Goal: Task Accomplishment & Management: Manage account settings

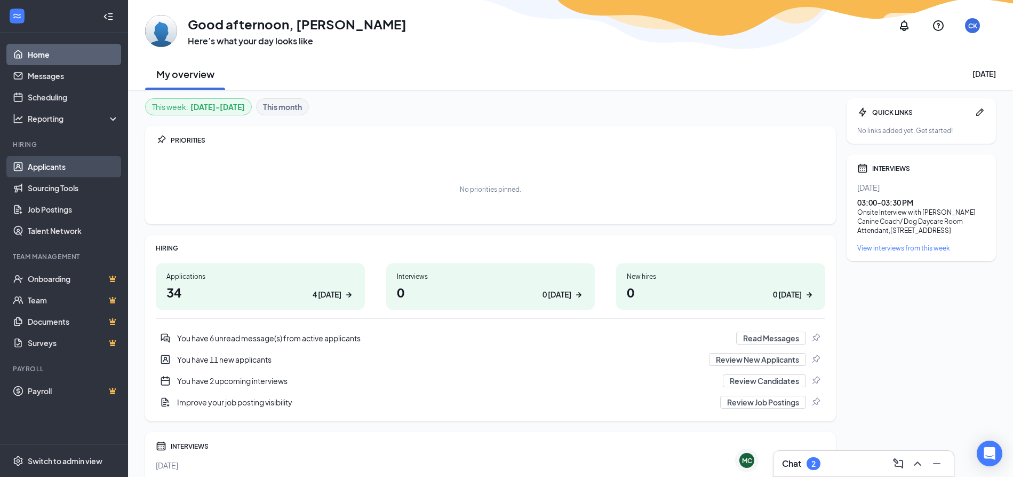
click at [68, 163] on link "Applicants" at bounding box center [73, 166] width 91 height 21
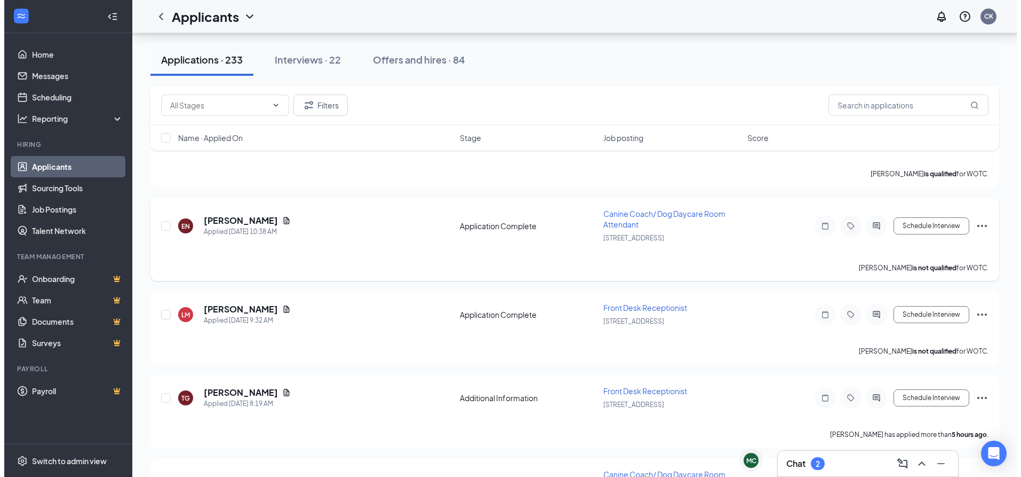
scroll to position [272, 0]
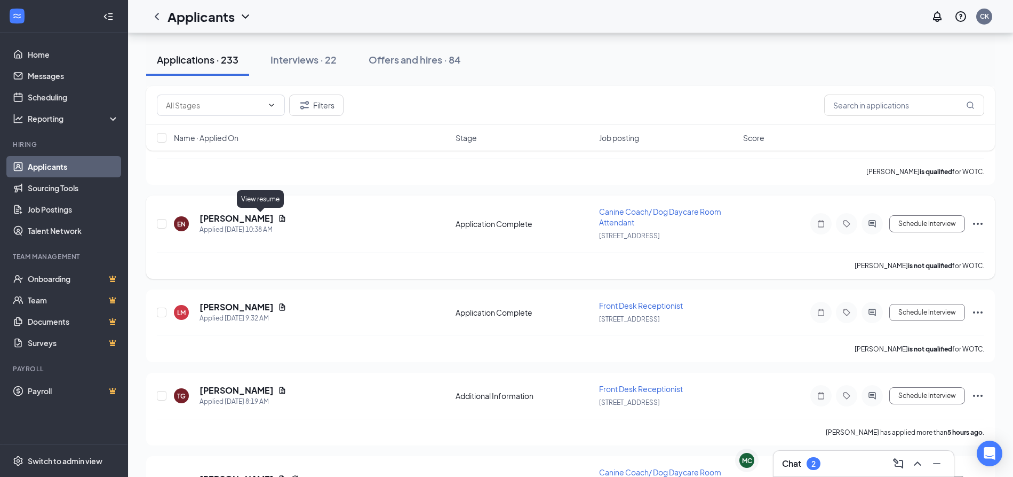
click at [278, 219] on icon "Document" at bounding box center [282, 218] width 9 height 9
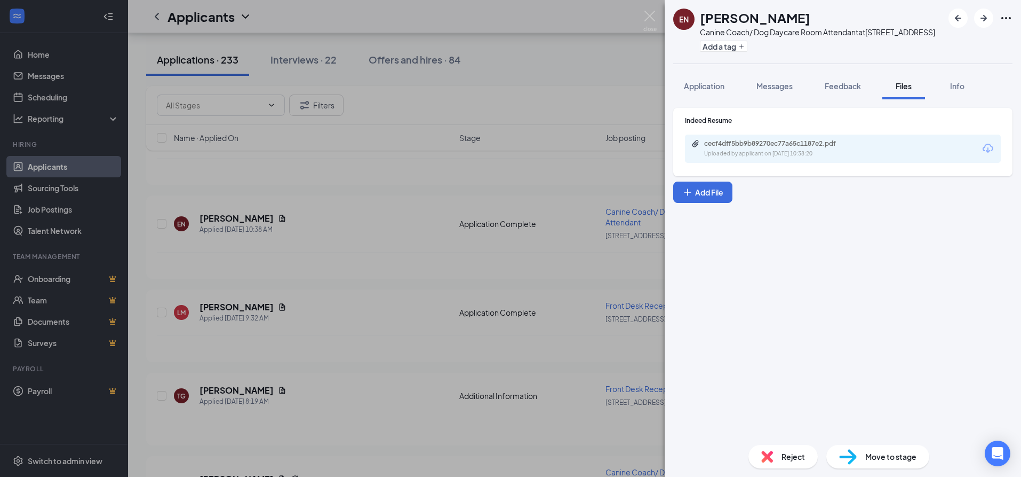
click at [990, 152] on icon "Download" at bounding box center [988, 148] width 13 height 13
click at [801, 460] on span "Reject" at bounding box center [793, 456] width 23 height 12
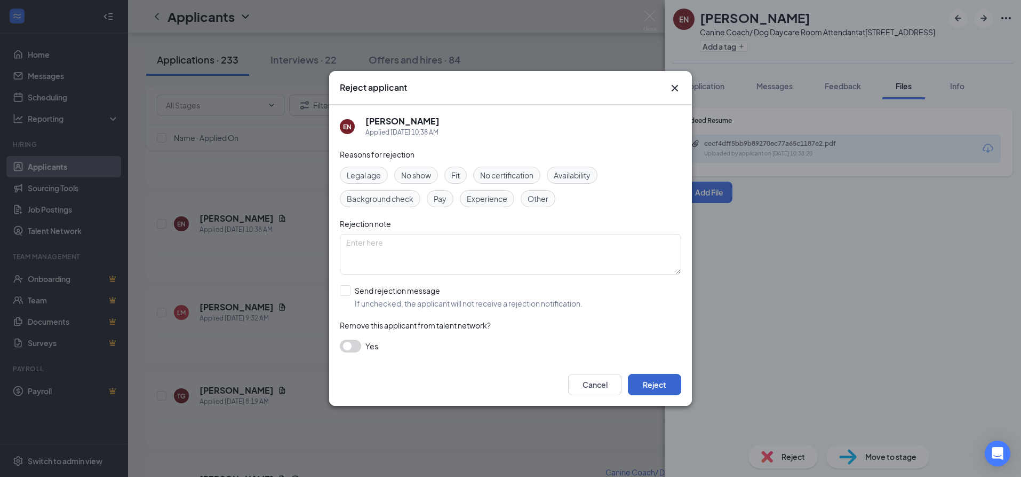
click at [663, 391] on button "Reject" at bounding box center [654, 384] width 53 height 21
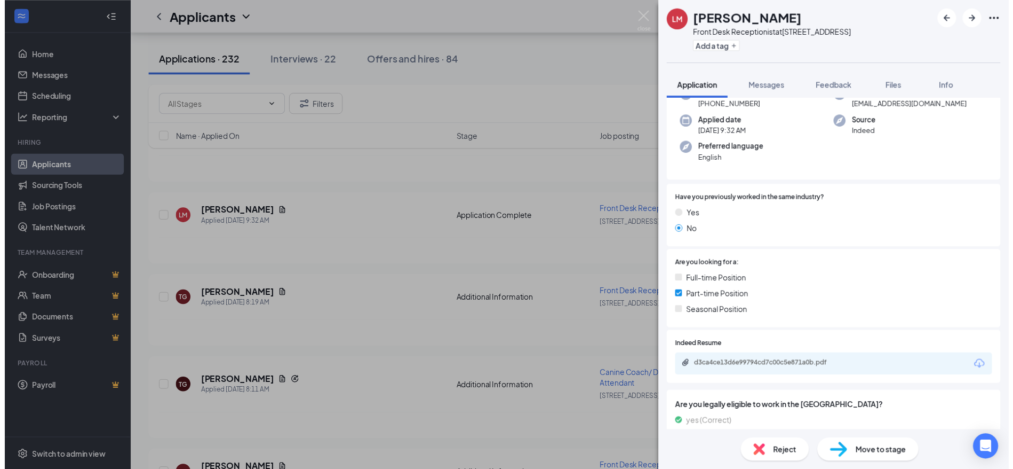
scroll to position [140, 0]
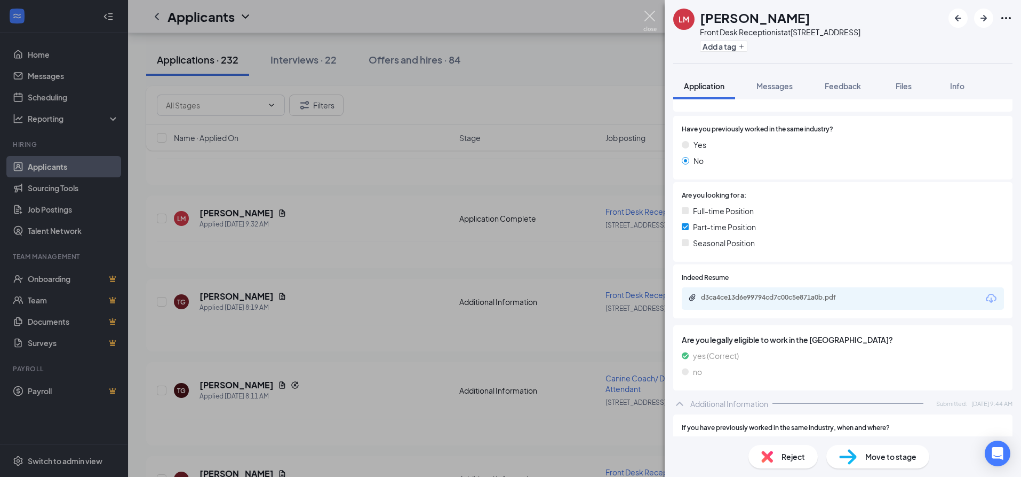
click at [647, 17] on img at bounding box center [650, 21] width 13 height 21
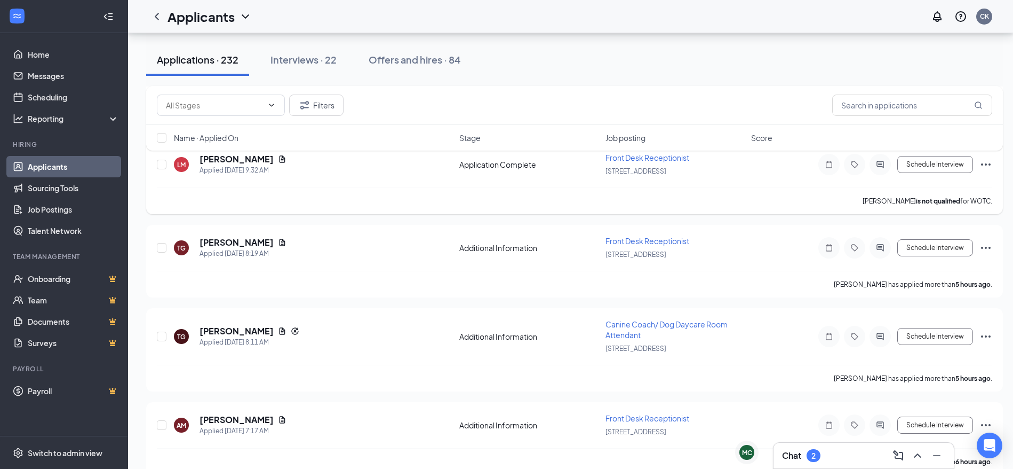
scroll to position [328, 0]
click at [278, 330] on icon "Document" at bounding box center [282, 328] width 9 height 9
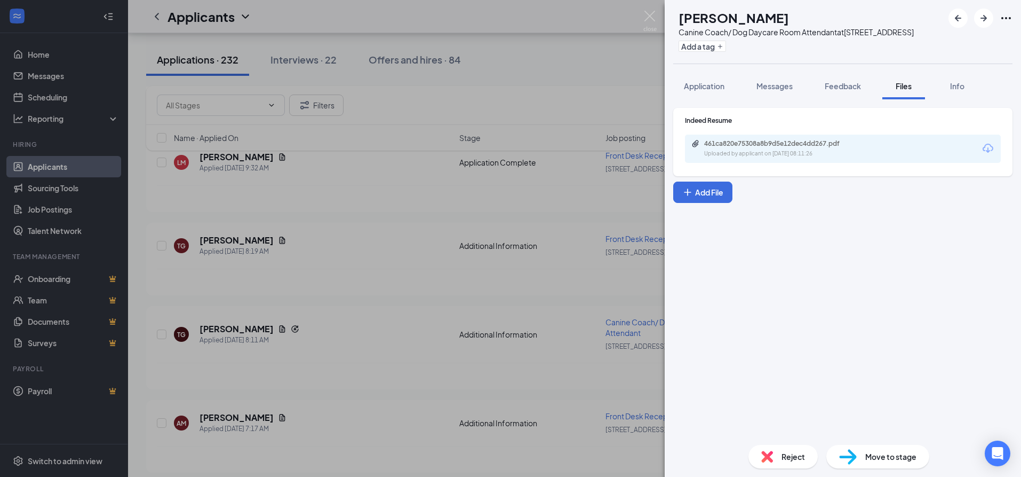
click at [981, 148] on div "461ca820e75308a8b9d5e12dec4dd267.pdf Uploaded by applicant on [DATE] 08:11:26" at bounding box center [843, 148] width 316 height 28
click at [984, 152] on icon "Download" at bounding box center [988, 148] width 13 height 13
click at [986, 146] on icon "Download" at bounding box center [988, 148] width 11 height 9
click at [780, 453] on div "Reject" at bounding box center [783, 456] width 69 height 23
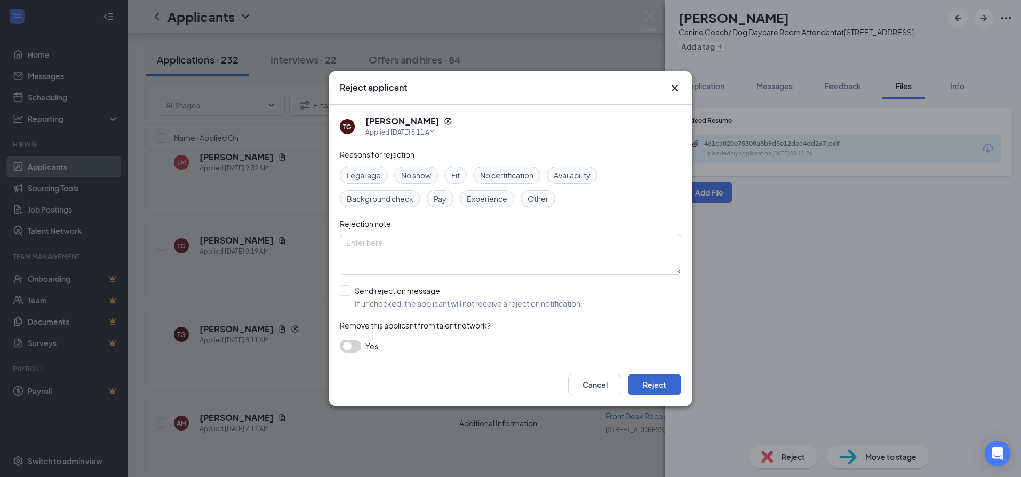
click at [657, 389] on button "Reject" at bounding box center [654, 384] width 53 height 21
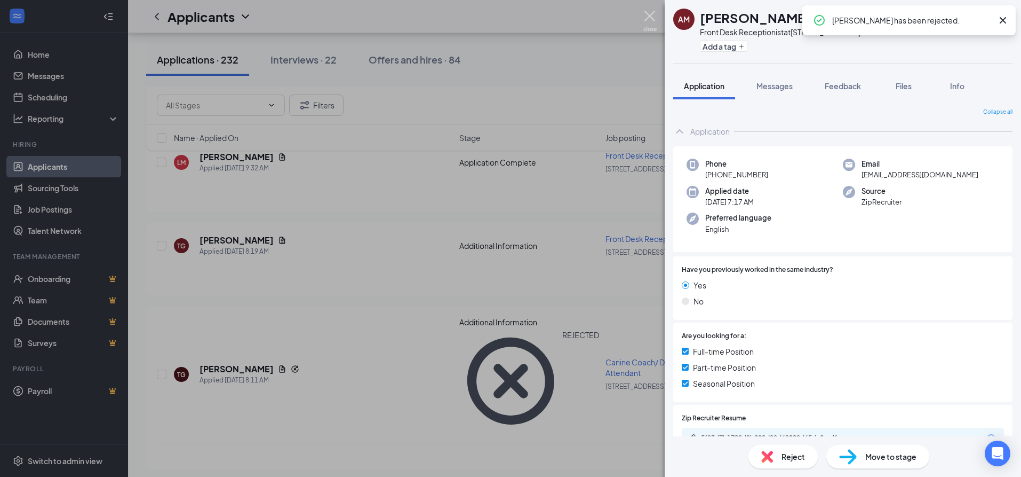
click at [652, 17] on img at bounding box center [650, 21] width 13 height 21
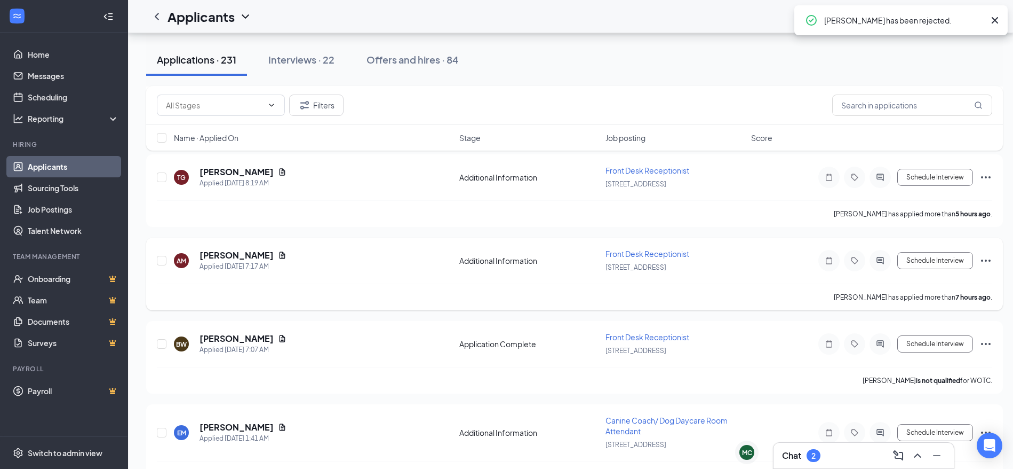
scroll to position [465, 0]
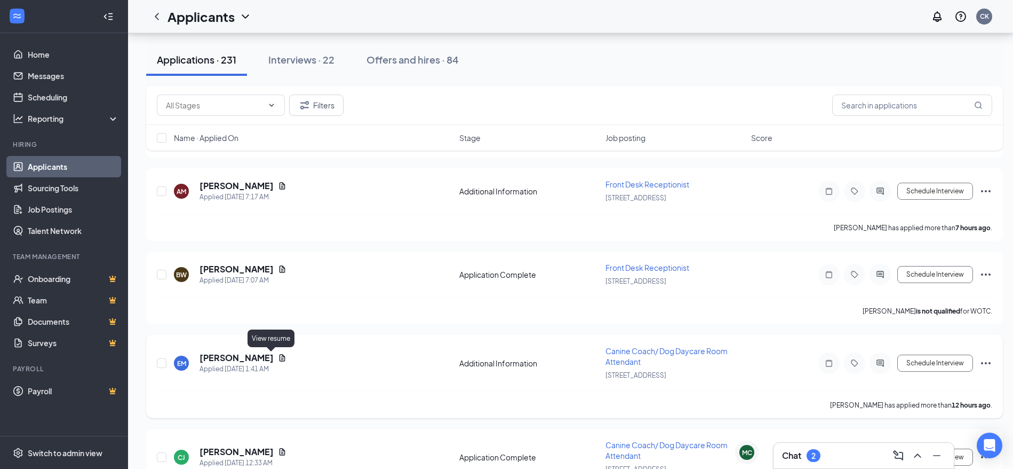
click at [278, 357] on icon "Document" at bounding box center [282, 357] width 9 height 9
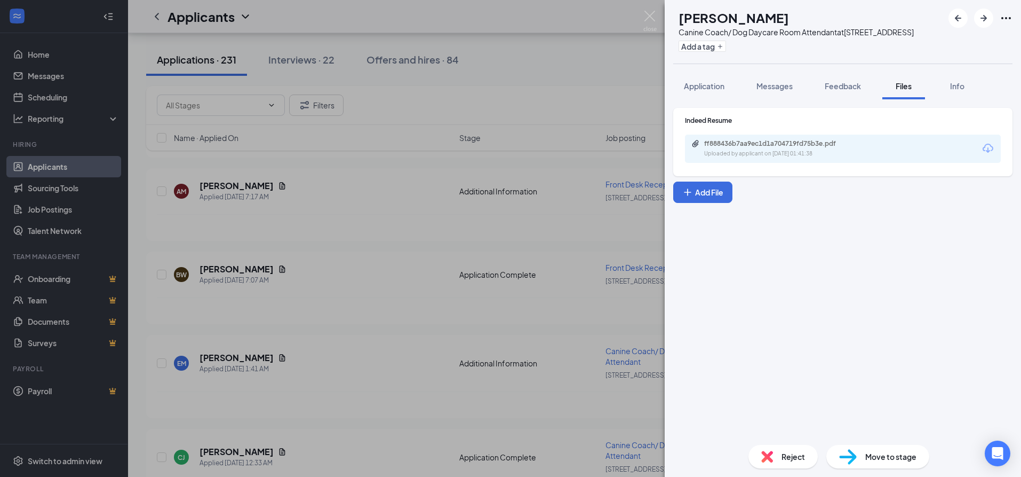
click at [989, 152] on icon "Download" at bounding box center [988, 148] width 13 height 13
click at [785, 447] on div "Reject" at bounding box center [783, 456] width 69 height 23
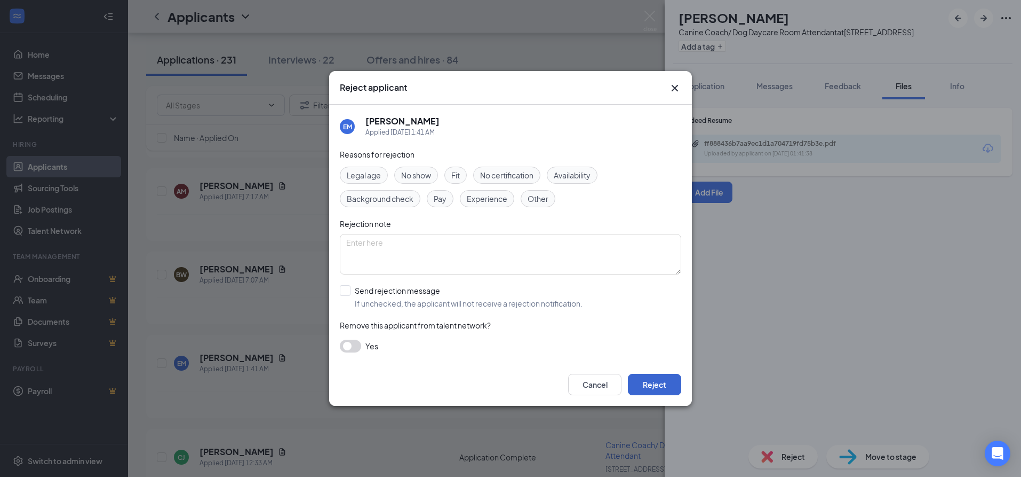
click at [661, 385] on button "Reject" at bounding box center [654, 384] width 53 height 21
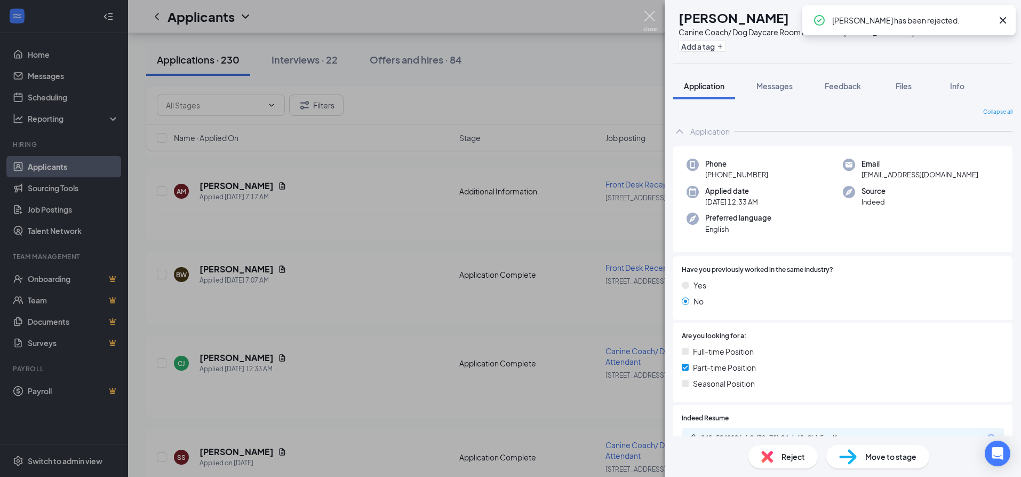
drag, startPoint x: 655, startPoint y: 13, endPoint x: 640, endPoint y: 72, distance: 61.1
click at [655, 13] on img at bounding box center [650, 21] width 13 height 21
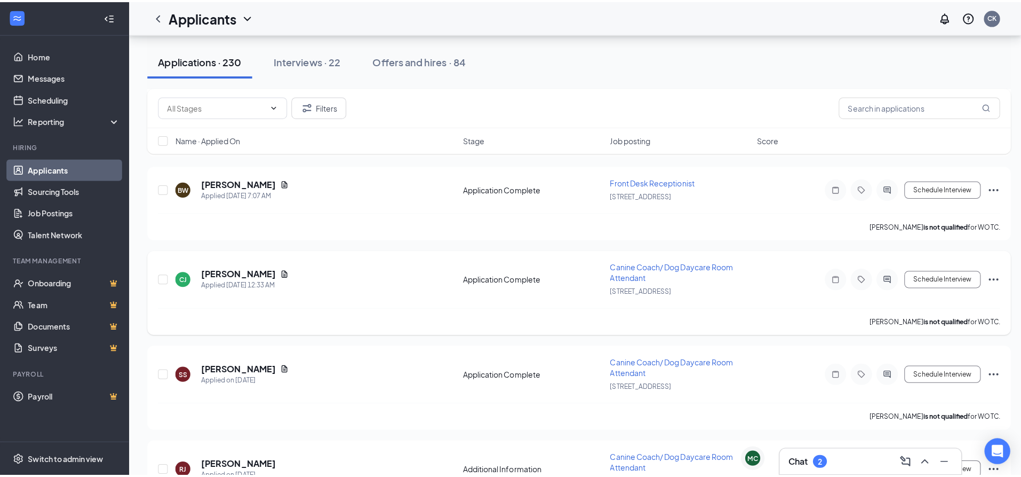
scroll to position [570, 0]
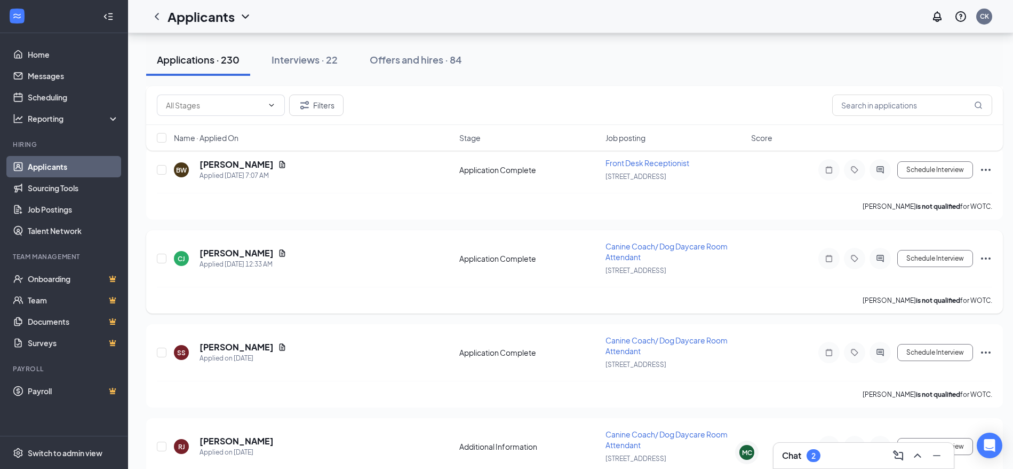
click at [277, 251] on div "[PERSON_NAME] Cyrah [PERSON_NAME] Applied [DATE] 12:33 AM" at bounding box center [313, 258] width 279 height 22
click at [278, 251] on icon "Document" at bounding box center [282, 253] width 9 height 9
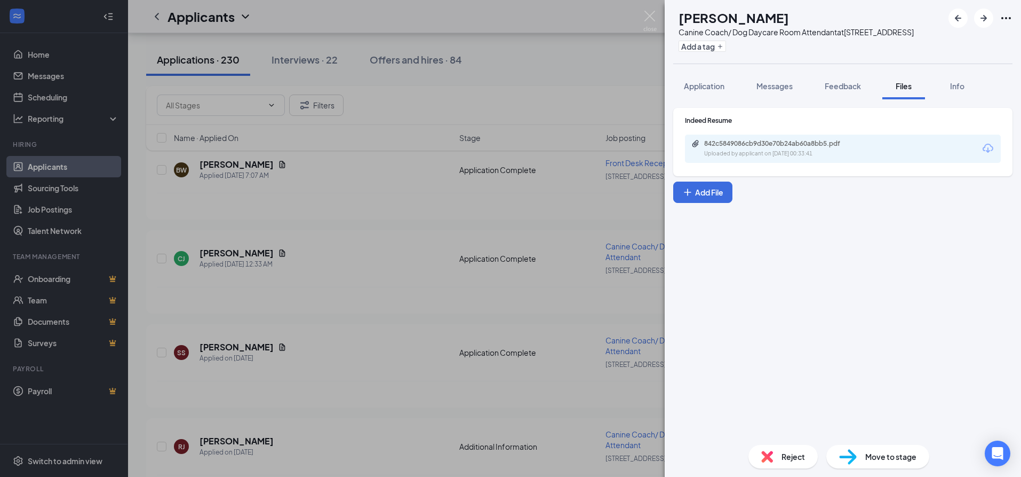
click at [985, 145] on icon "Download" at bounding box center [988, 148] width 13 height 13
drag, startPoint x: 762, startPoint y: 433, endPoint x: 770, endPoint y: 450, distance: 18.4
click at [769, 449] on div "[PERSON_NAME] Cyrah [PERSON_NAME] Canine Coach/ Dog Daycare Room Attendant at […" at bounding box center [843, 238] width 357 height 477
click at [777, 463] on div "Reject" at bounding box center [783, 456] width 69 height 23
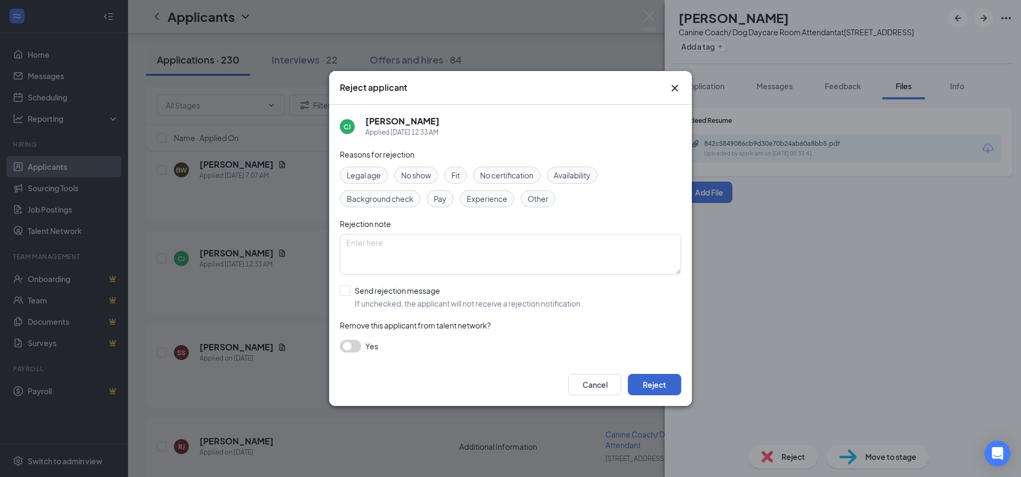
click at [680, 390] on button "Reject" at bounding box center [654, 384] width 53 height 21
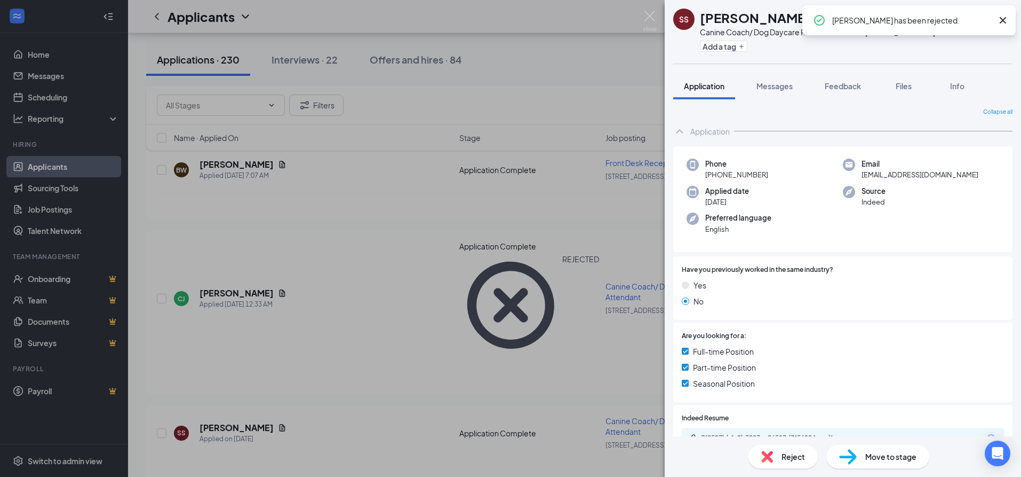
scroll to position [154, 0]
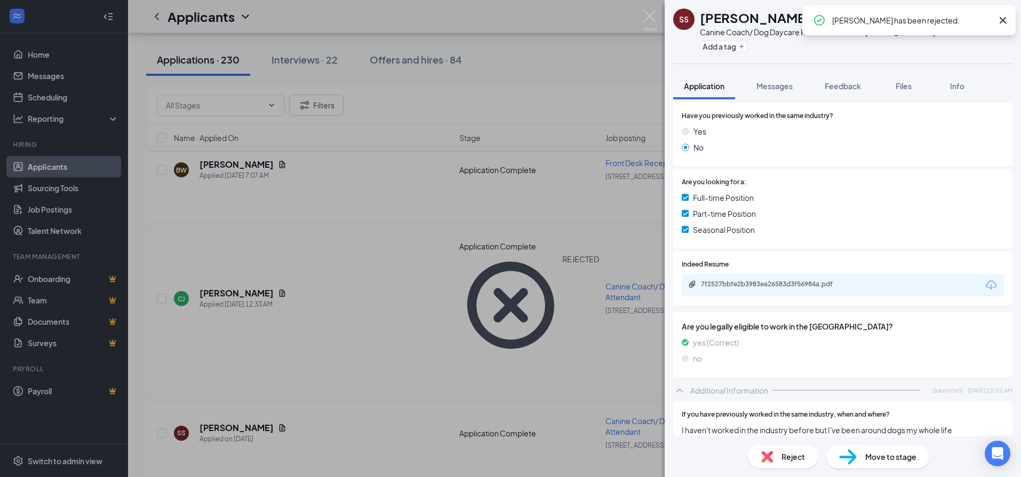
click at [985, 280] on icon "Download" at bounding box center [991, 285] width 13 height 13
click at [803, 460] on span "Reject" at bounding box center [793, 456] width 23 height 12
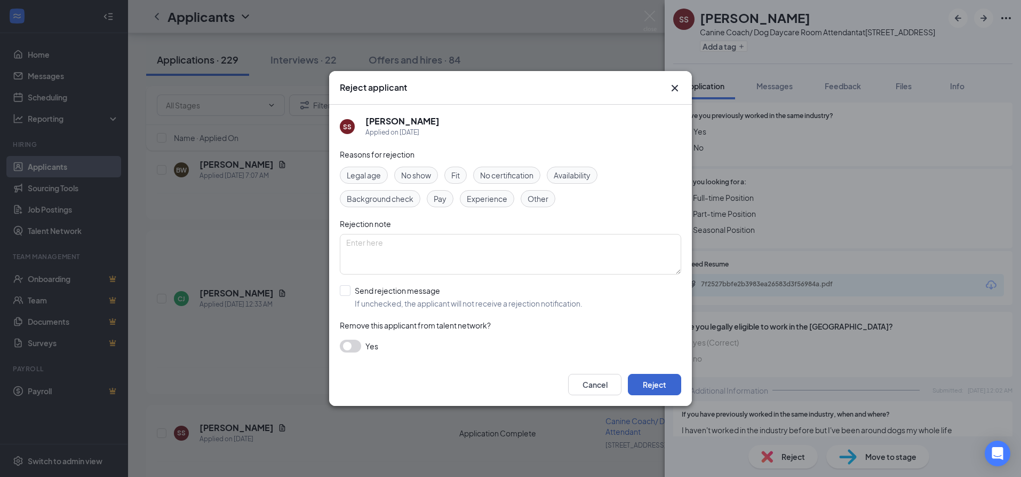
click at [678, 381] on button "Reject" at bounding box center [654, 384] width 53 height 21
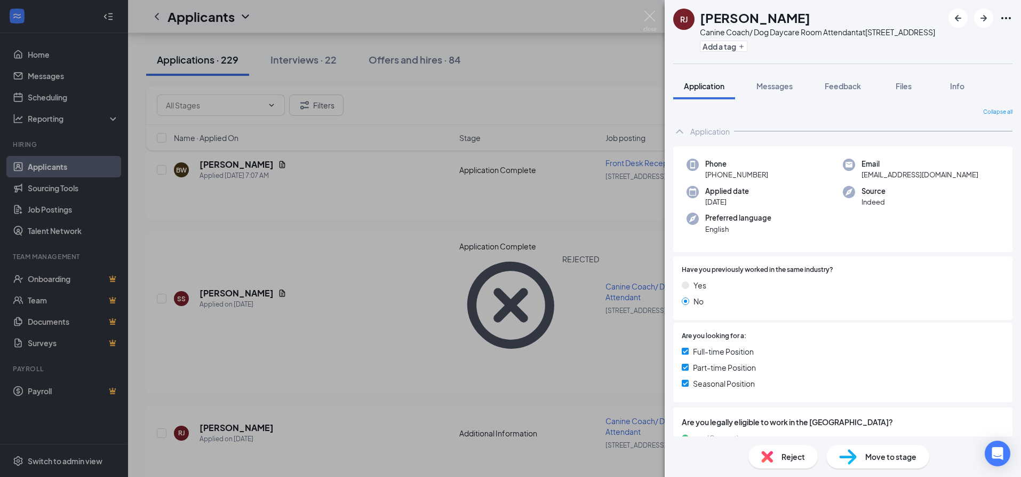
scroll to position [58, 0]
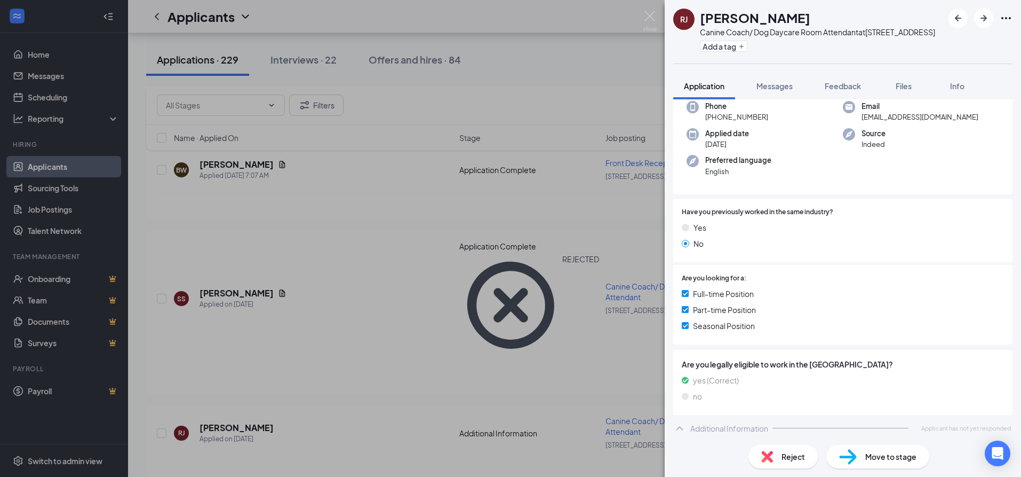
click at [790, 463] on div "Reject" at bounding box center [783, 456] width 69 height 23
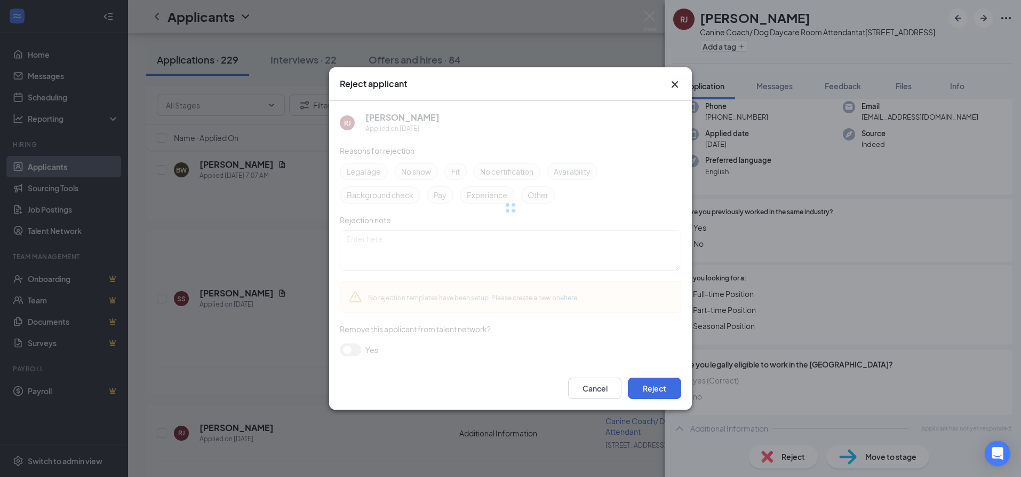
scroll to position [53, 0]
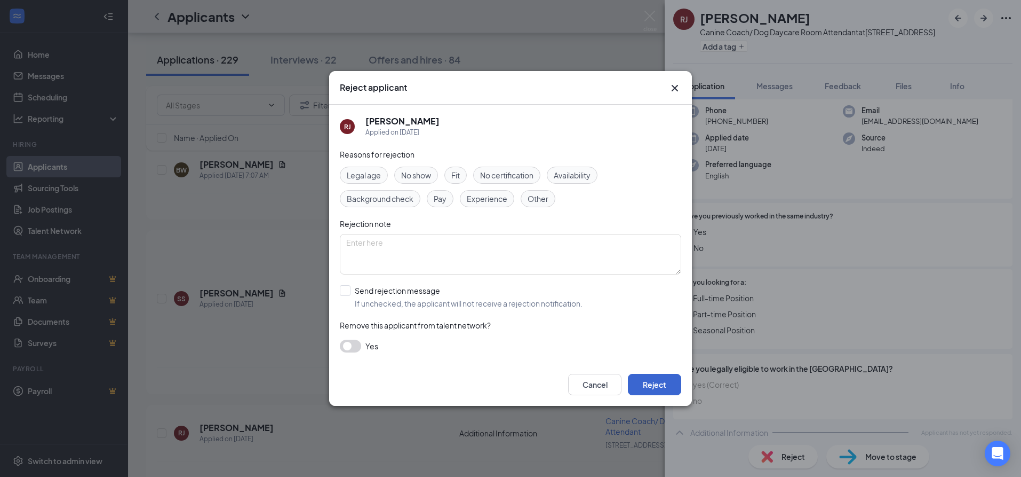
click at [660, 377] on button "Reject" at bounding box center [654, 384] width 53 height 21
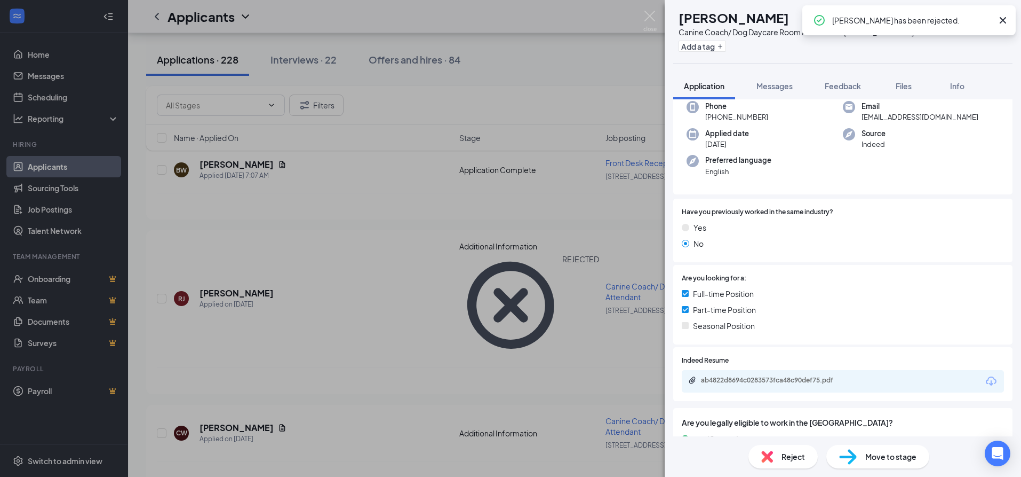
scroll to position [140, 0]
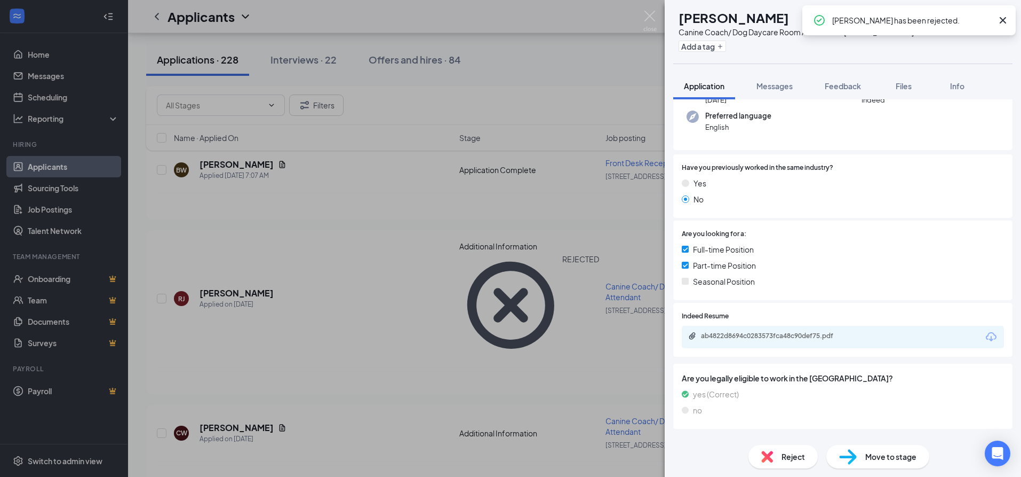
click at [985, 330] on icon "Download" at bounding box center [991, 336] width 13 height 13
click at [786, 457] on span "Reject" at bounding box center [793, 456] width 23 height 12
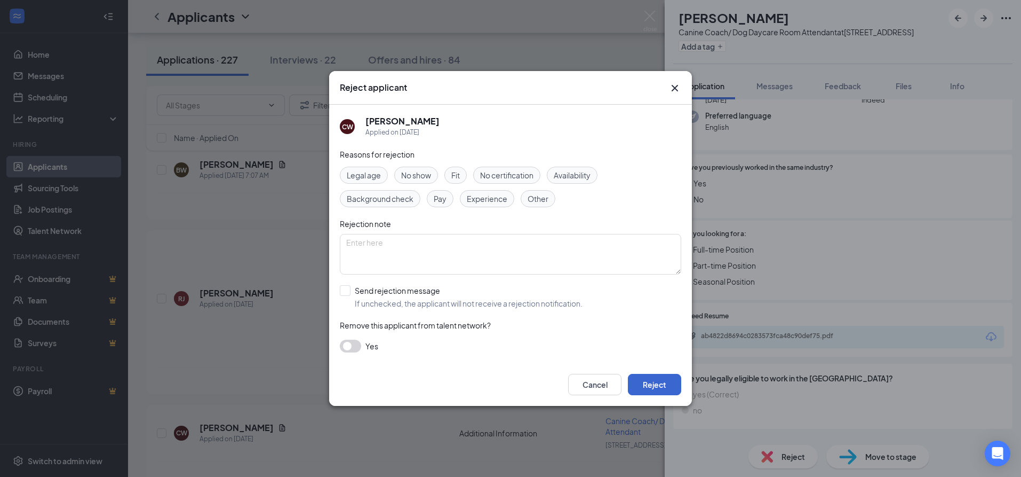
click at [665, 383] on button "Reject" at bounding box center [654, 384] width 53 height 21
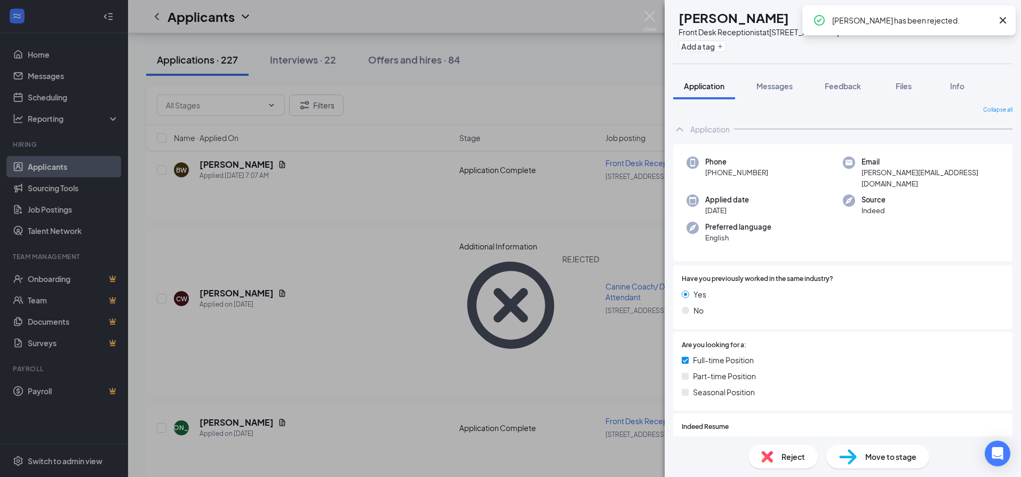
scroll to position [66, 0]
